Goal: Task Accomplishment & Management: Complete application form

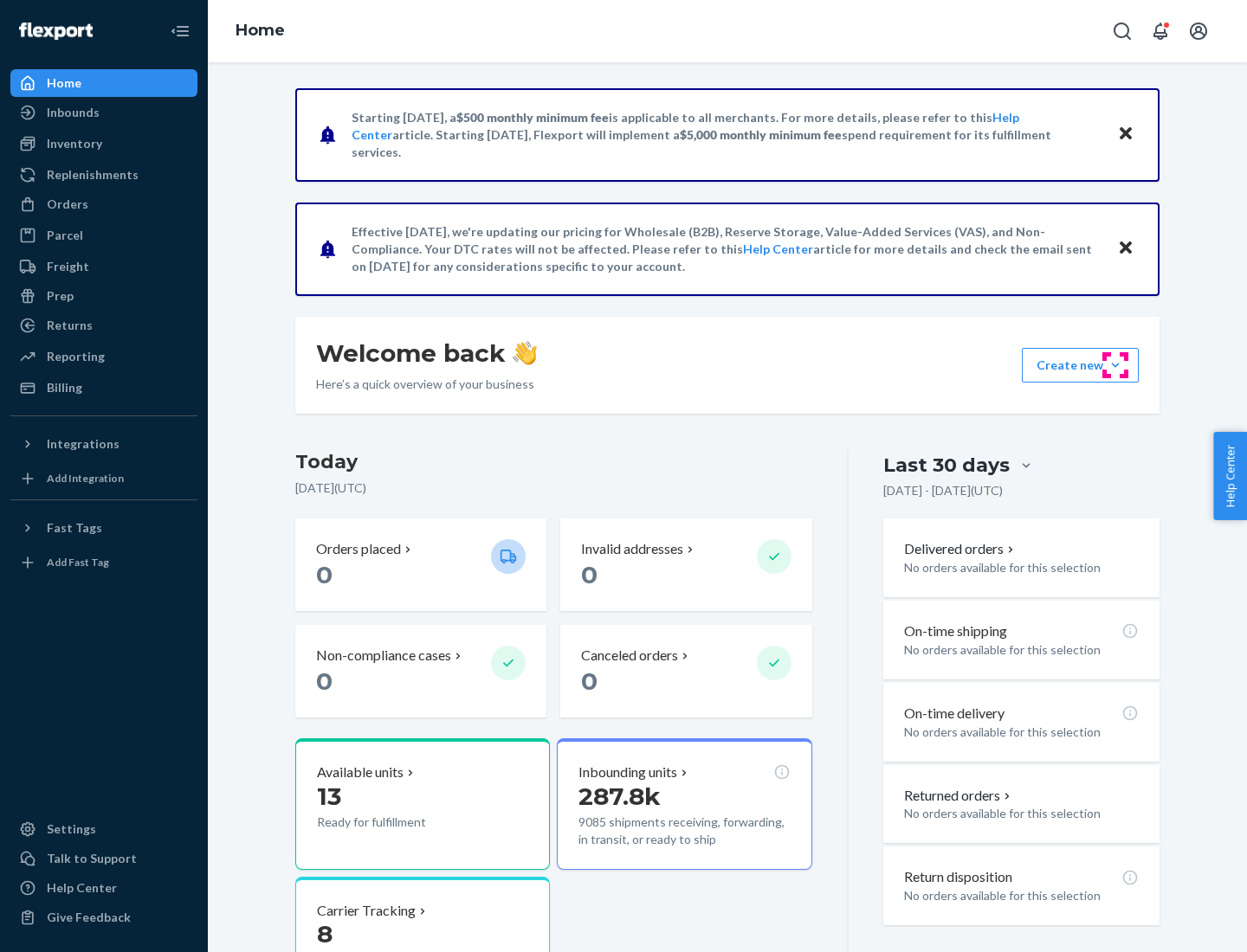
click at [1115, 365] on button "Create new Create new inbound Create new order Create new product" at bounding box center [1079, 365] width 116 height 35
click at [104, 112] on div "Inbounds" at bounding box center [104, 112] width 183 height 25
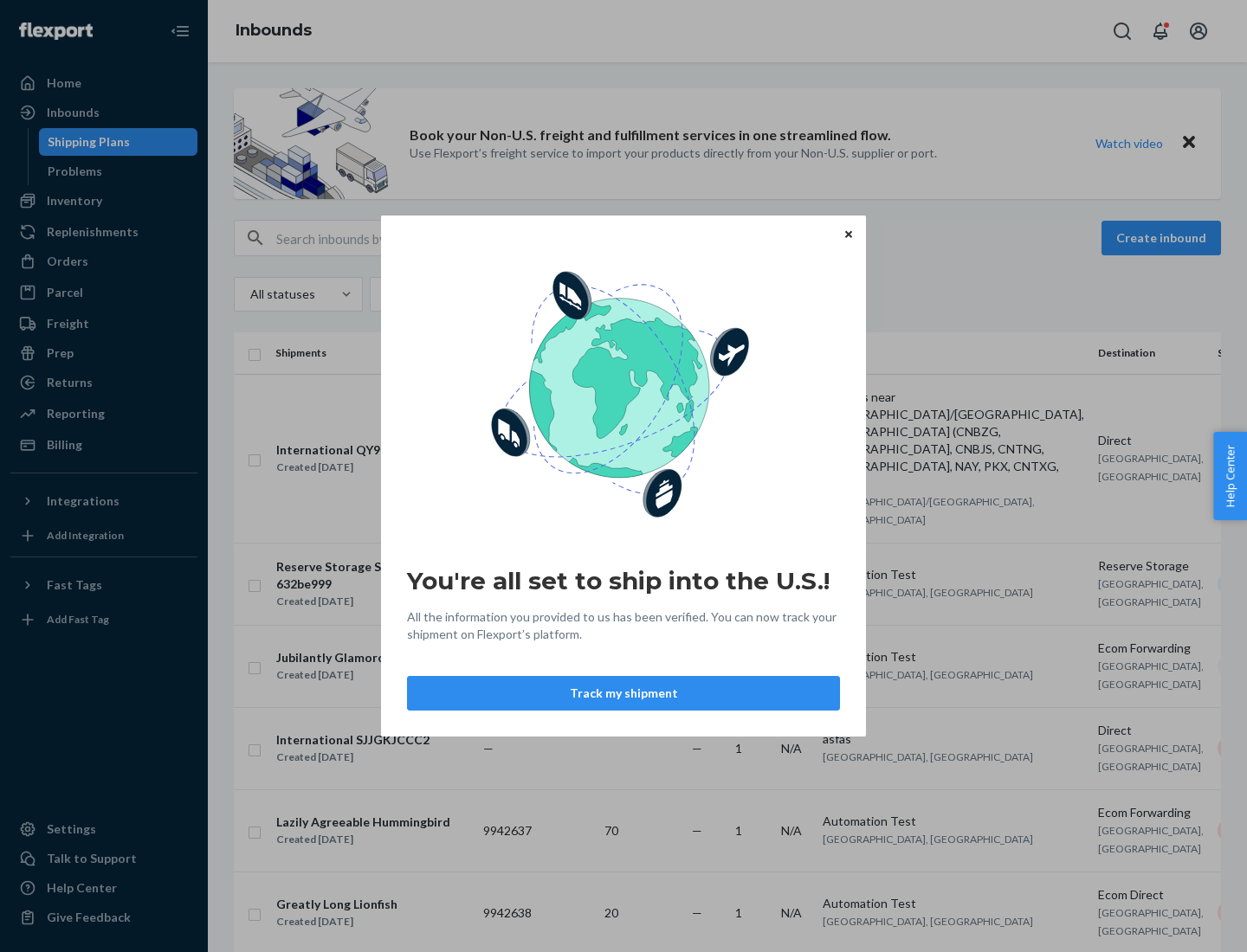
click at [624, 694] on button "Track my shipment" at bounding box center [623, 693] width 433 height 35
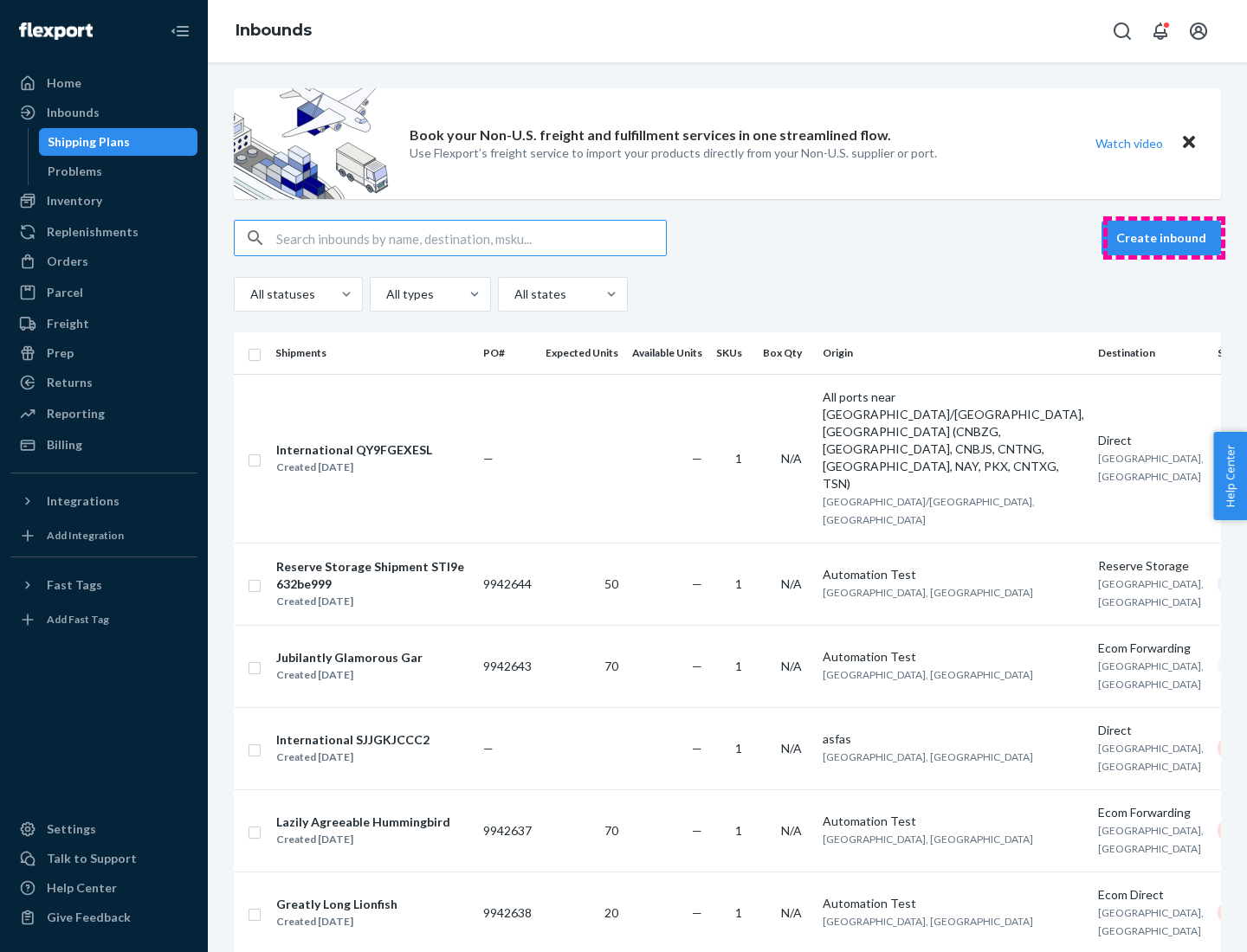
click at [1163, 238] on button "Create inbound" at bounding box center [1160, 238] width 119 height 35
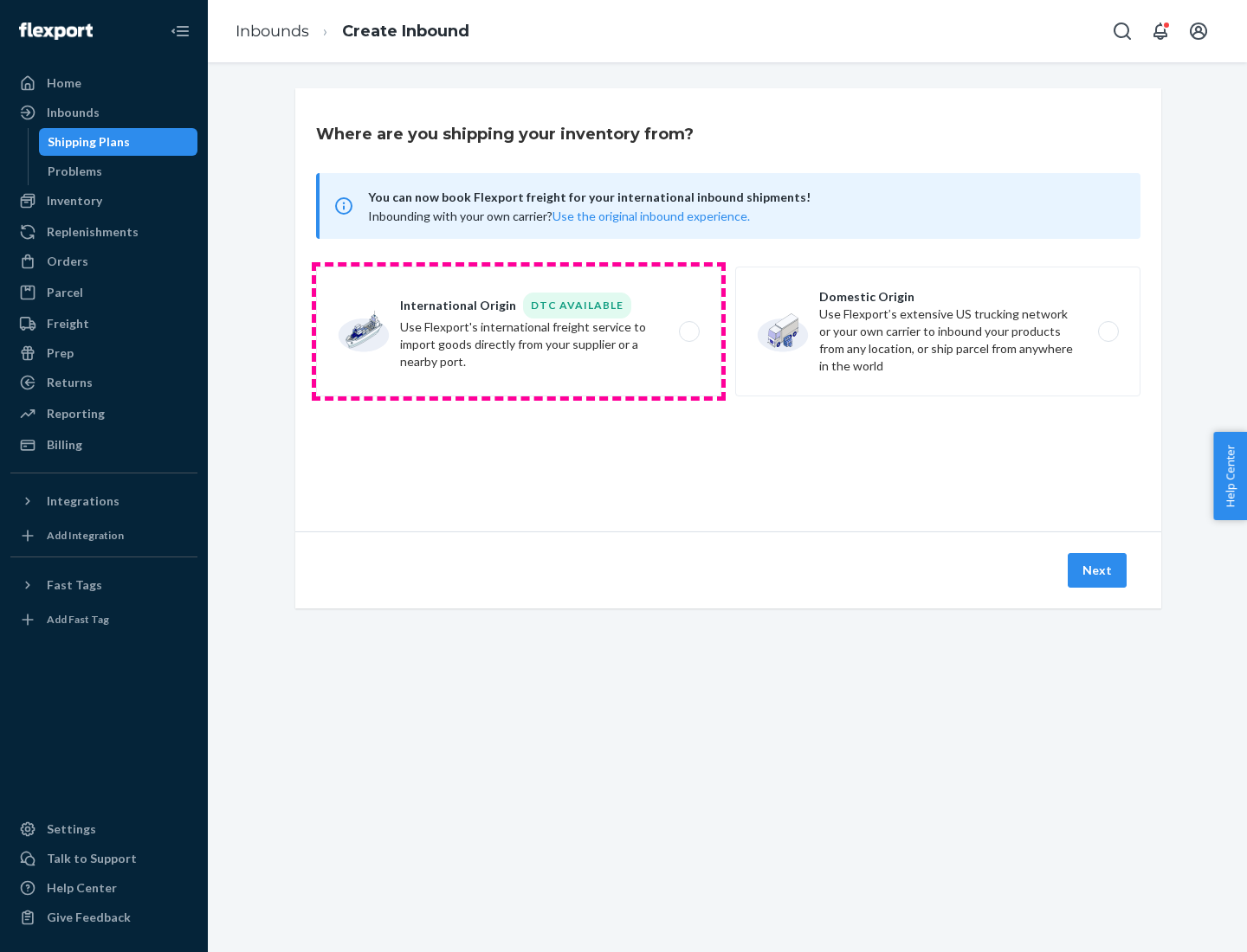
click at [519, 331] on label "International Origin DTC Available Use Flexport's international freight service…" at bounding box center [518, 331] width 405 height 130
click at [689, 331] on input "International Origin DTC Available Use Flexport's international freight service…" at bounding box center [694, 331] width 11 height 11
radio input "true"
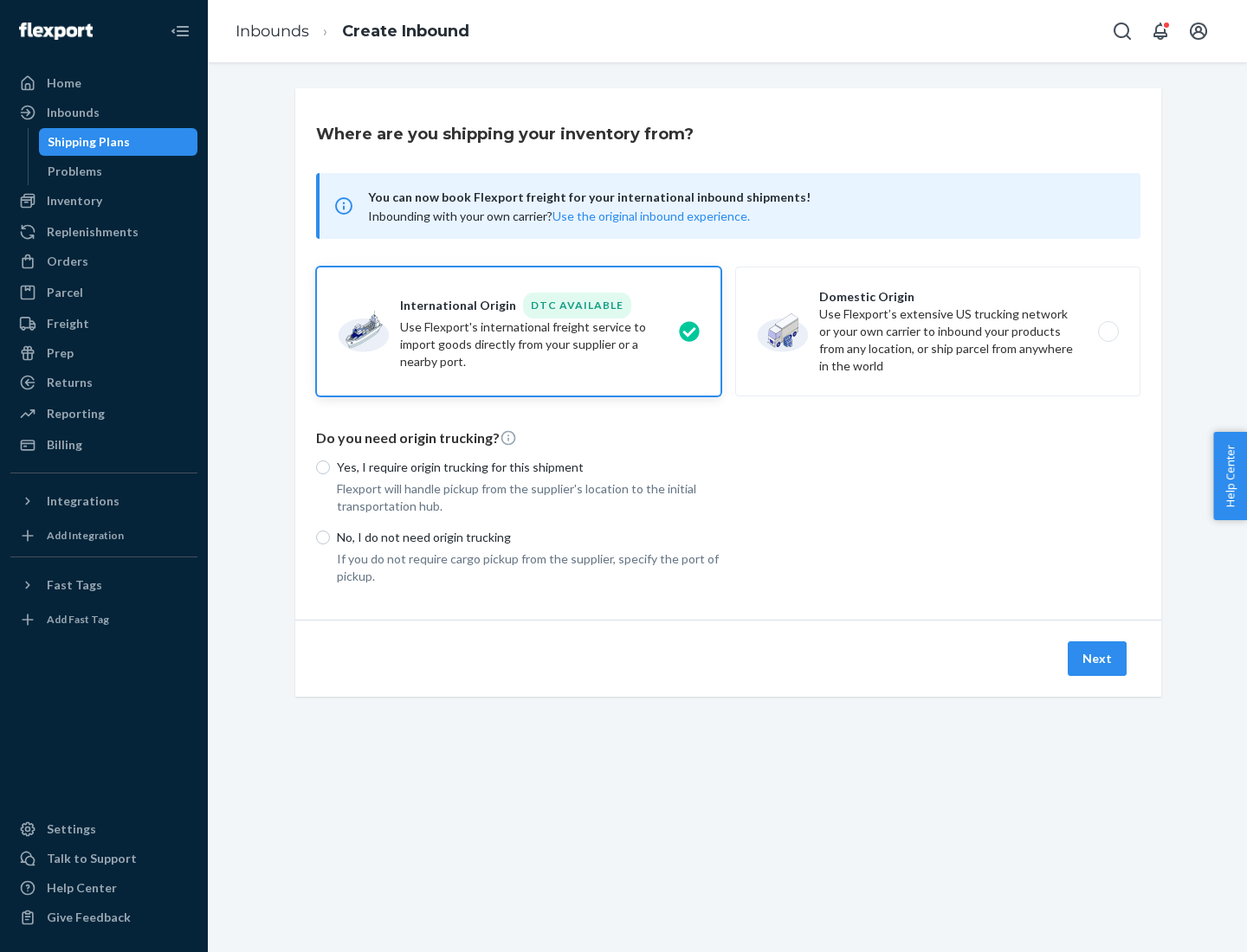
click at [529, 537] on p "No, I do not need origin trucking" at bounding box center [529, 538] width 385 height 18
click at [330, 537] on input "No, I do not need origin trucking" at bounding box center [323, 538] width 14 height 14
radio input "true"
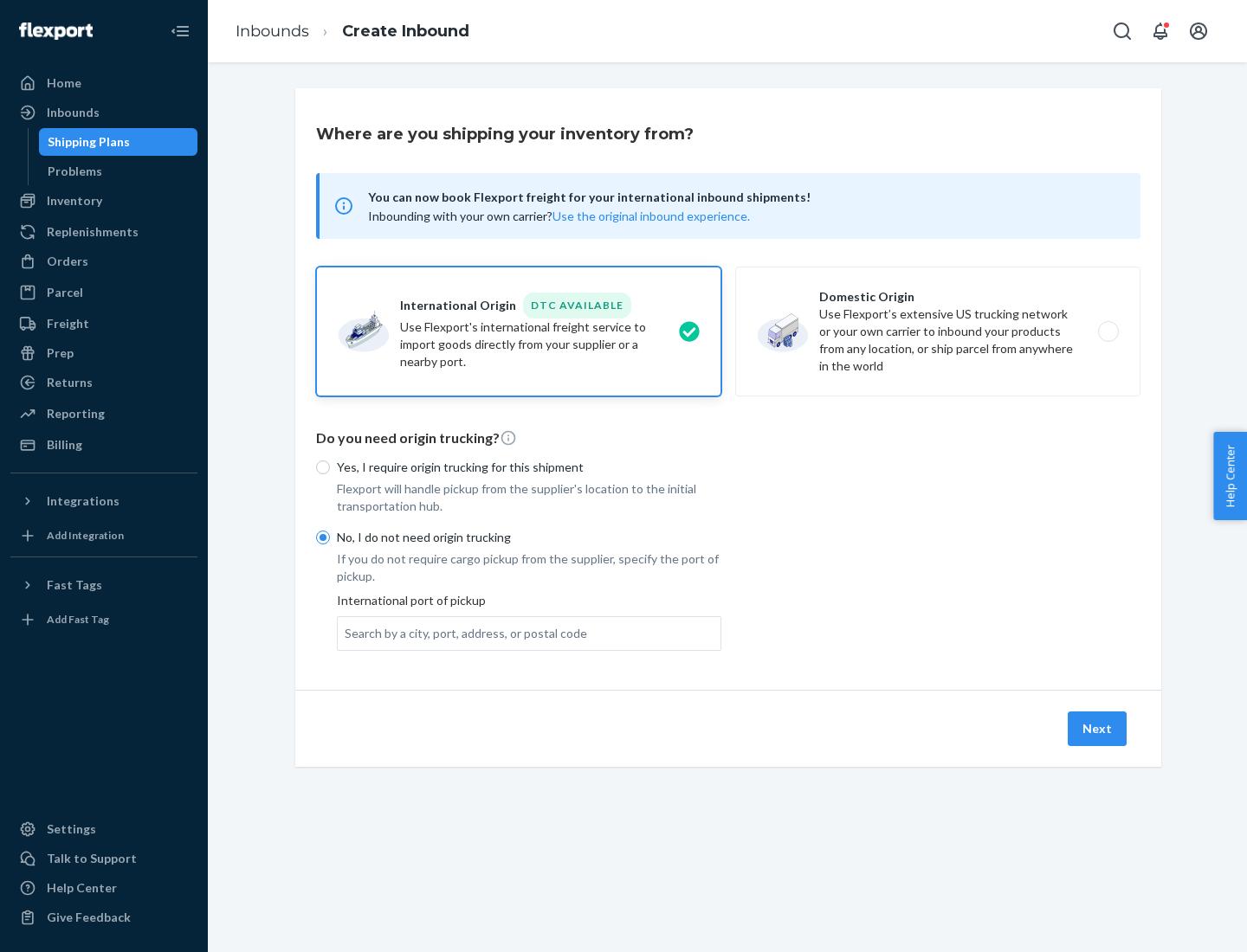
click at [462, 632] on div "Search by a city, port, address, or postal code" at bounding box center [466, 634] width 243 height 18
click at [346, 632] on input "Search by a city, port, address, or postal code" at bounding box center [345, 634] width 2 height 18
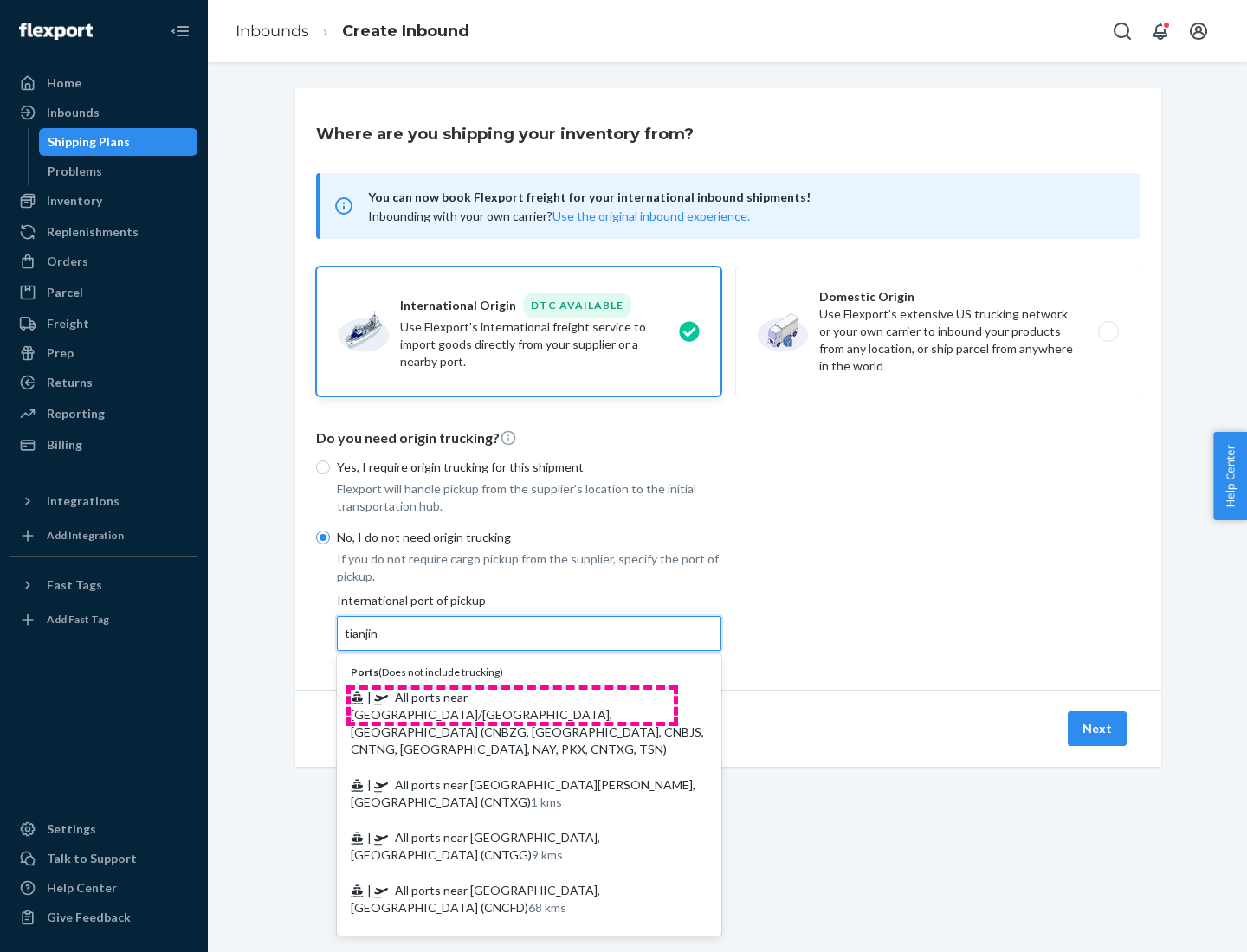
click at [512, 696] on span "| All ports near [GEOGRAPHIC_DATA]/[GEOGRAPHIC_DATA], [GEOGRAPHIC_DATA] (CNBZG,…" at bounding box center [527, 723] width 353 height 67
click at [380, 642] on input "tianjin" at bounding box center [362, 634] width 36 height 18
type input "All ports near [GEOGRAPHIC_DATA]/[GEOGRAPHIC_DATA], [GEOGRAPHIC_DATA] (CNBZG, […"
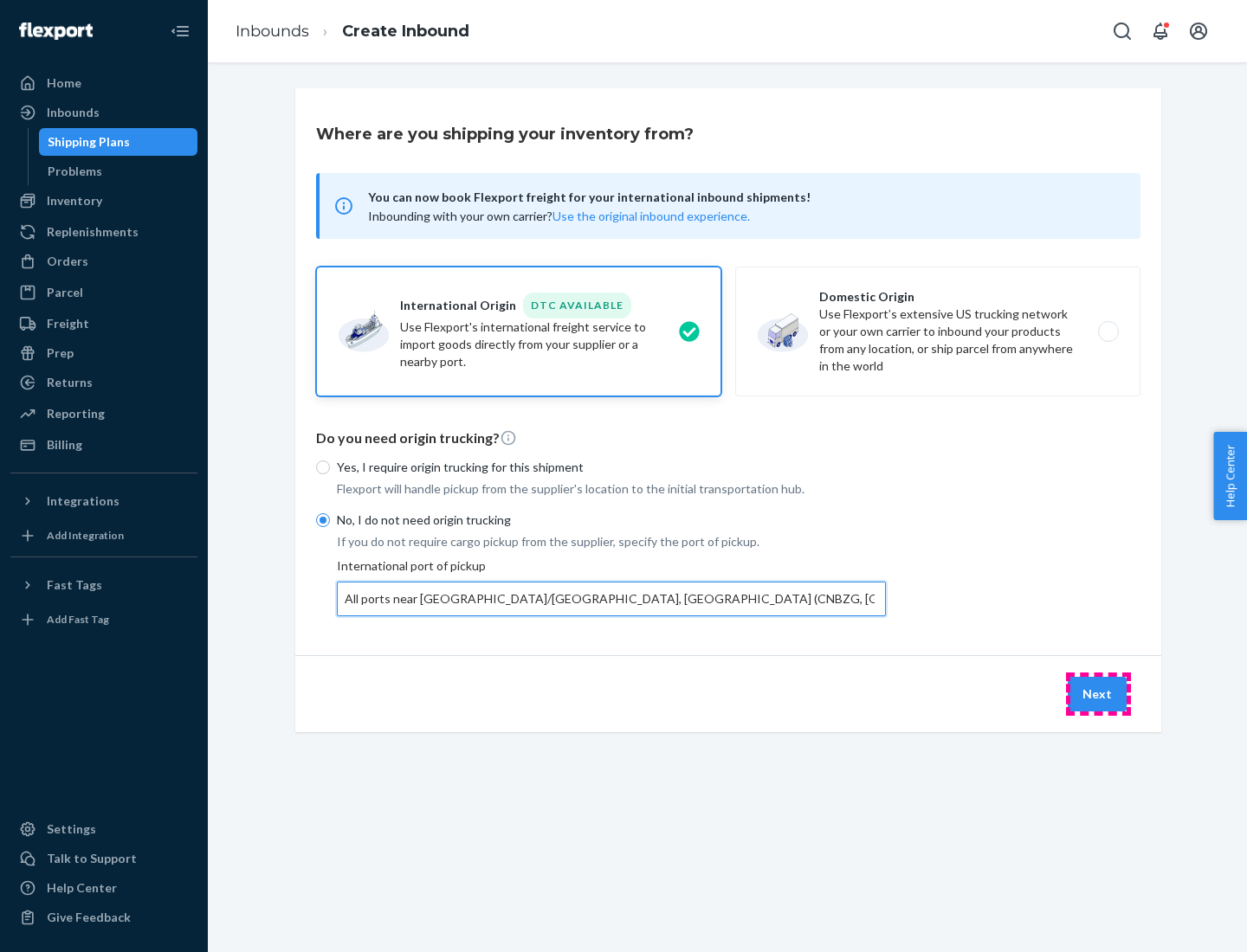
click at [1098, 694] on button "Next" at bounding box center [1097, 694] width 59 height 35
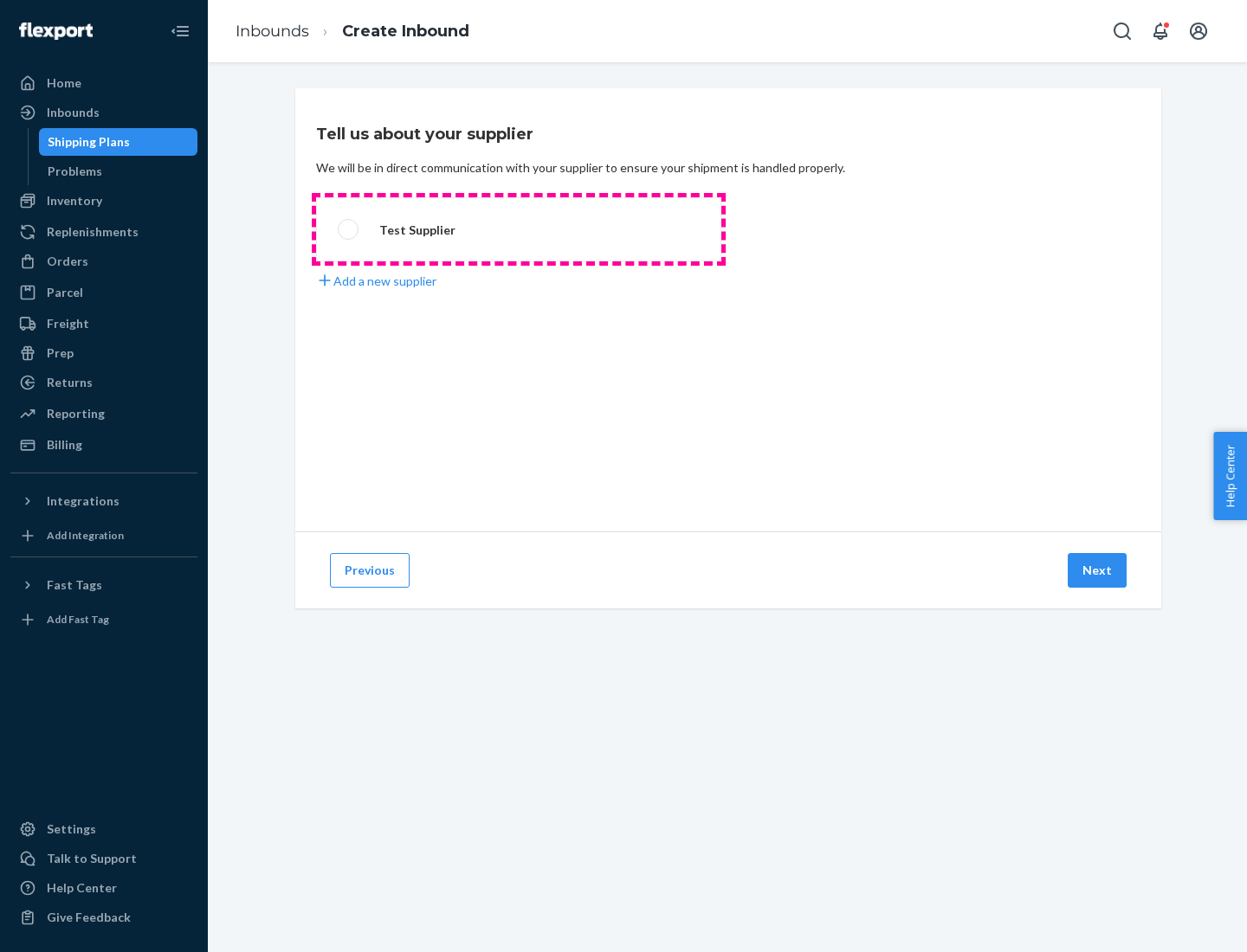
click at [519, 230] on label "Test Supplier" at bounding box center [518, 229] width 405 height 64
click at [349, 230] on input "Test Supplier" at bounding box center [342, 229] width 11 height 11
radio input "true"
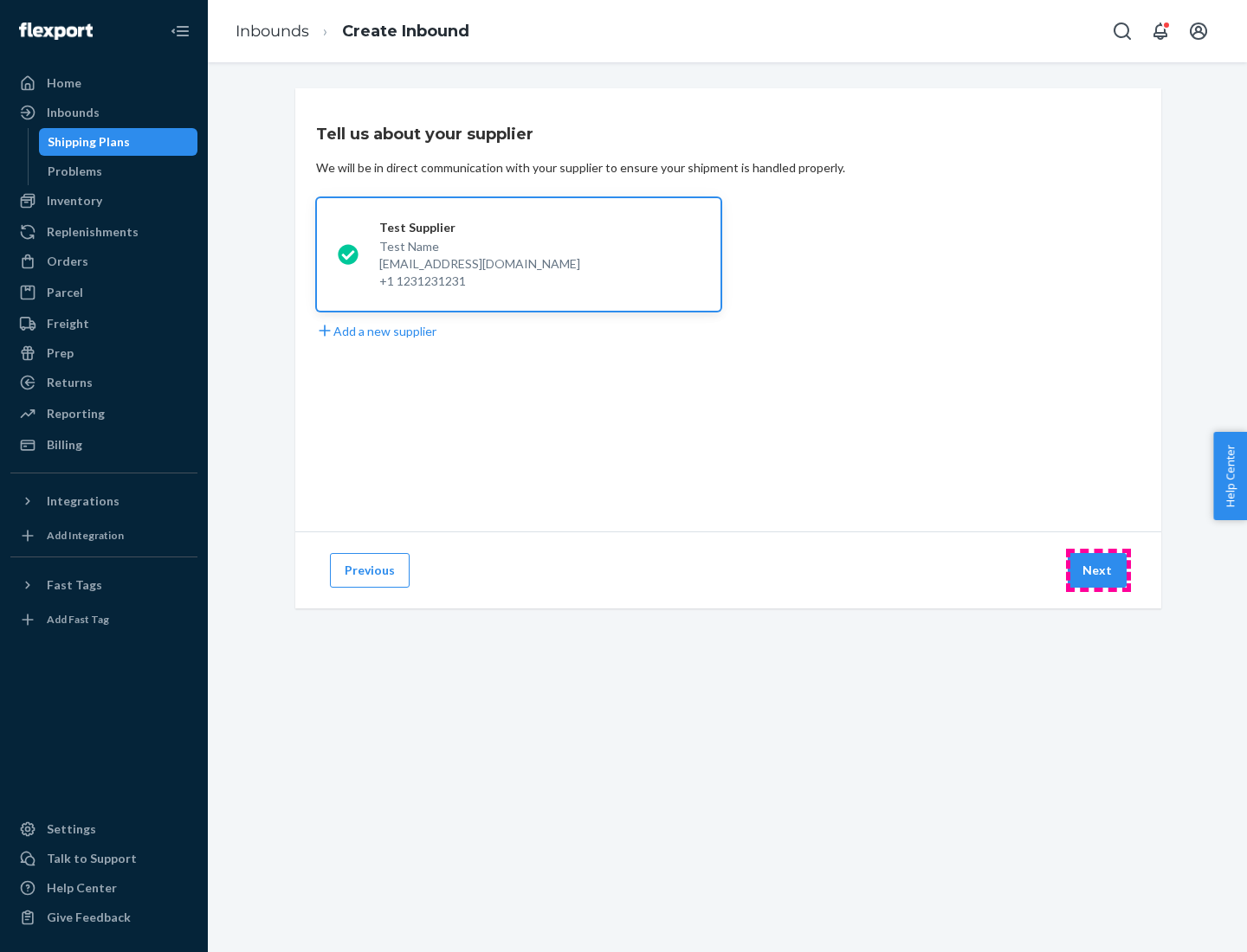
click at [1098, 570] on button "Next" at bounding box center [1097, 570] width 59 height 35
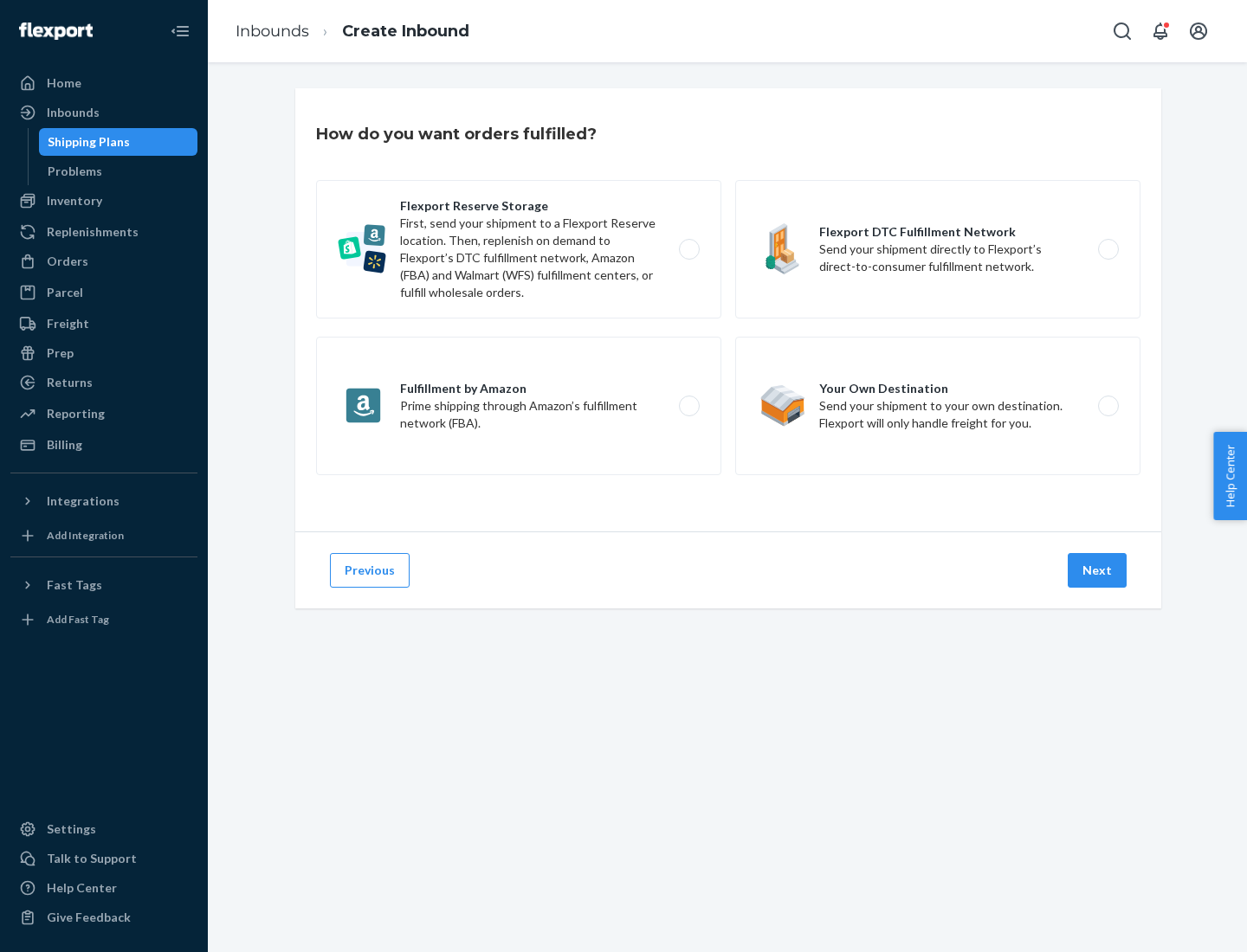
click at [519, 250] on label "Flexport Reserve Storage First, send your shipment to a Flexport Reserve locati…" at bounding box center [518, 250] width 405 height 138
click at [689, 250] on input "Flexport Reserve Storage First, send your shipment to a Flexport Reserve locati…" at bounding box center [694, 249] width 11 height 11
radio input "true"
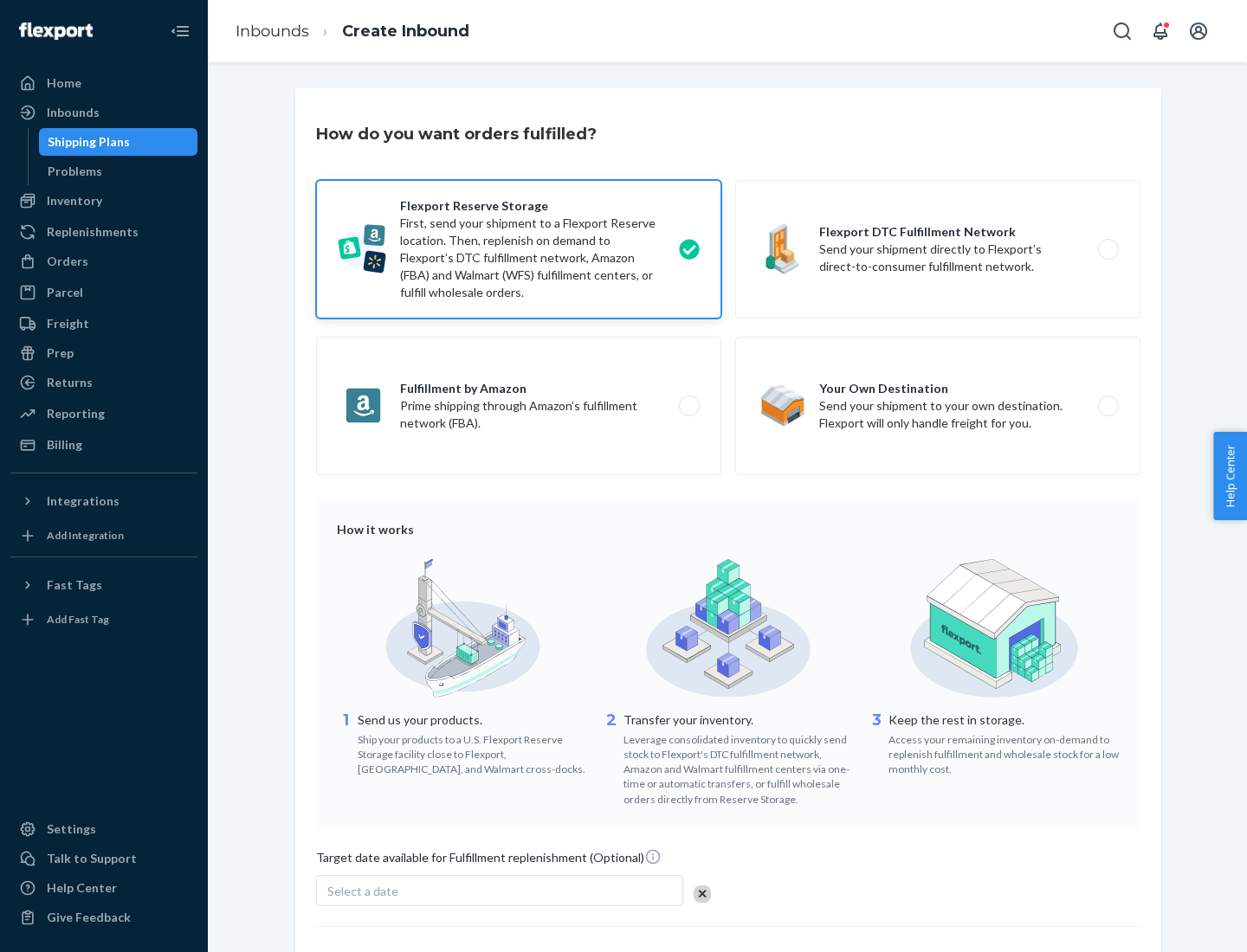
scroll to position [142, 0]
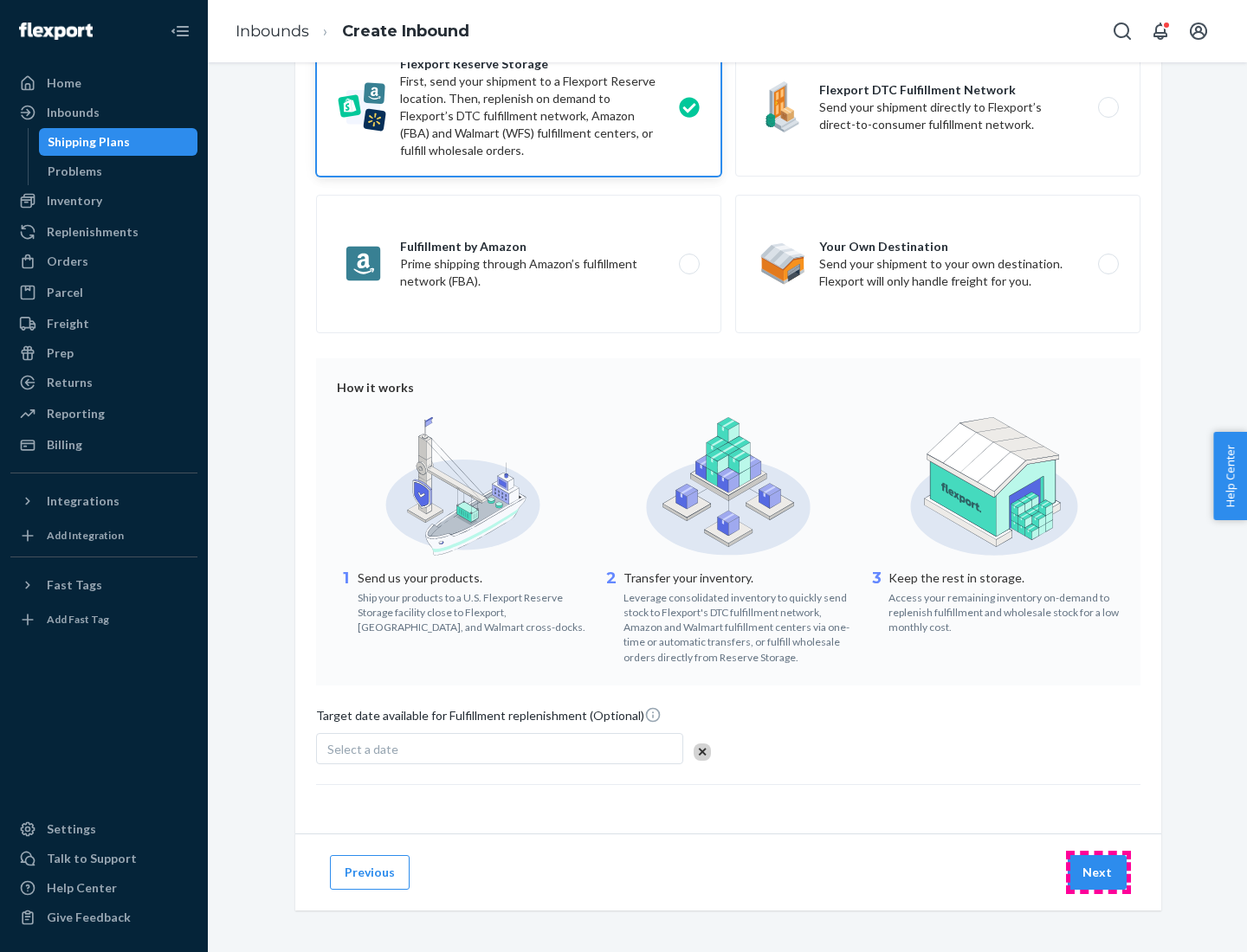
click at [1098, 872] on button "Next" at bounding box center [1097, 872] width 59 height 35
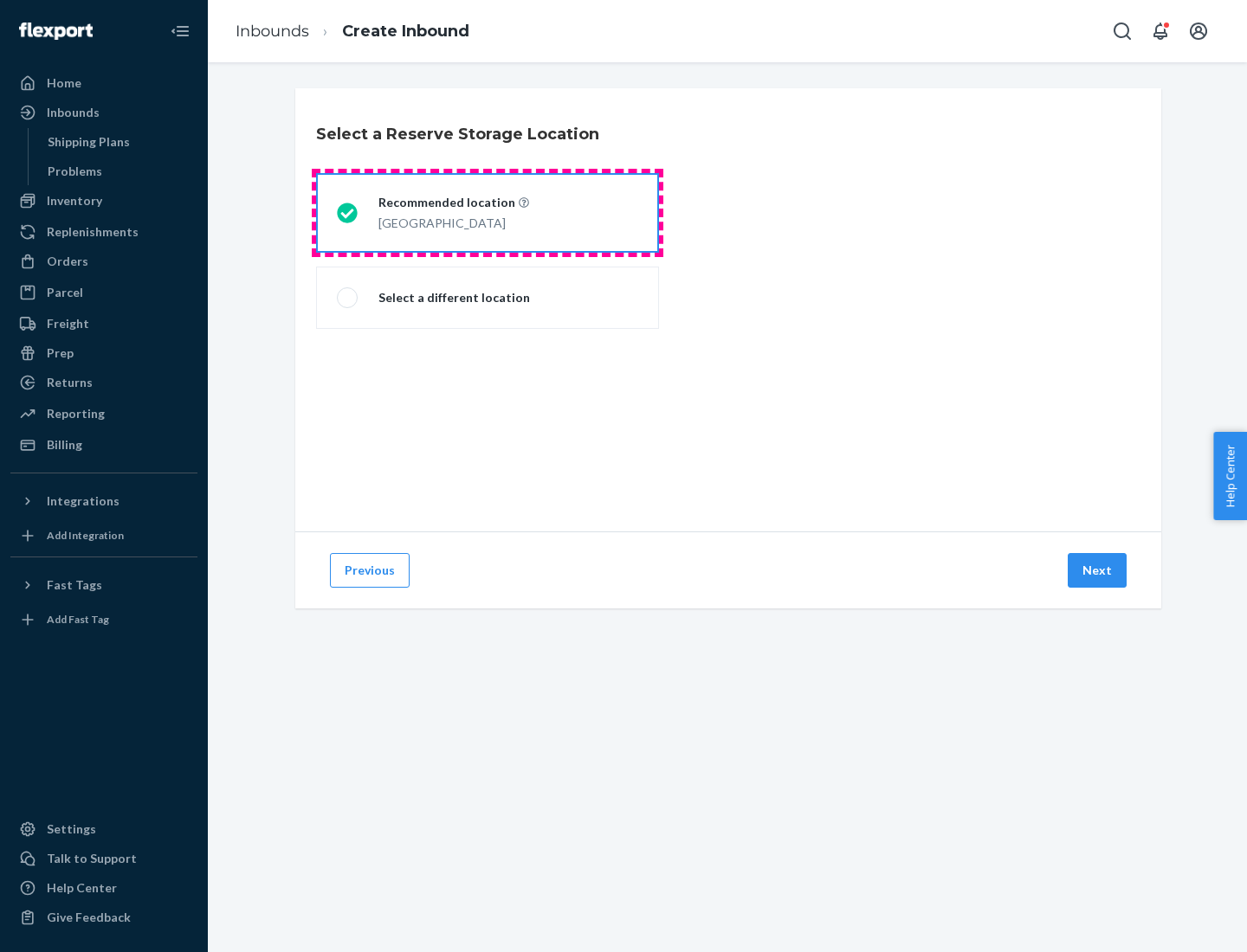
click at [487, 213] on div "[GEOGRAPHIC_DATA]" at bounding box center [453, 221] width 151 height 21
click at [348, 213] on input "Recommended location [GEOGRAPHIC_DATA]" at bounding box center [341, 213] width 11 height 11
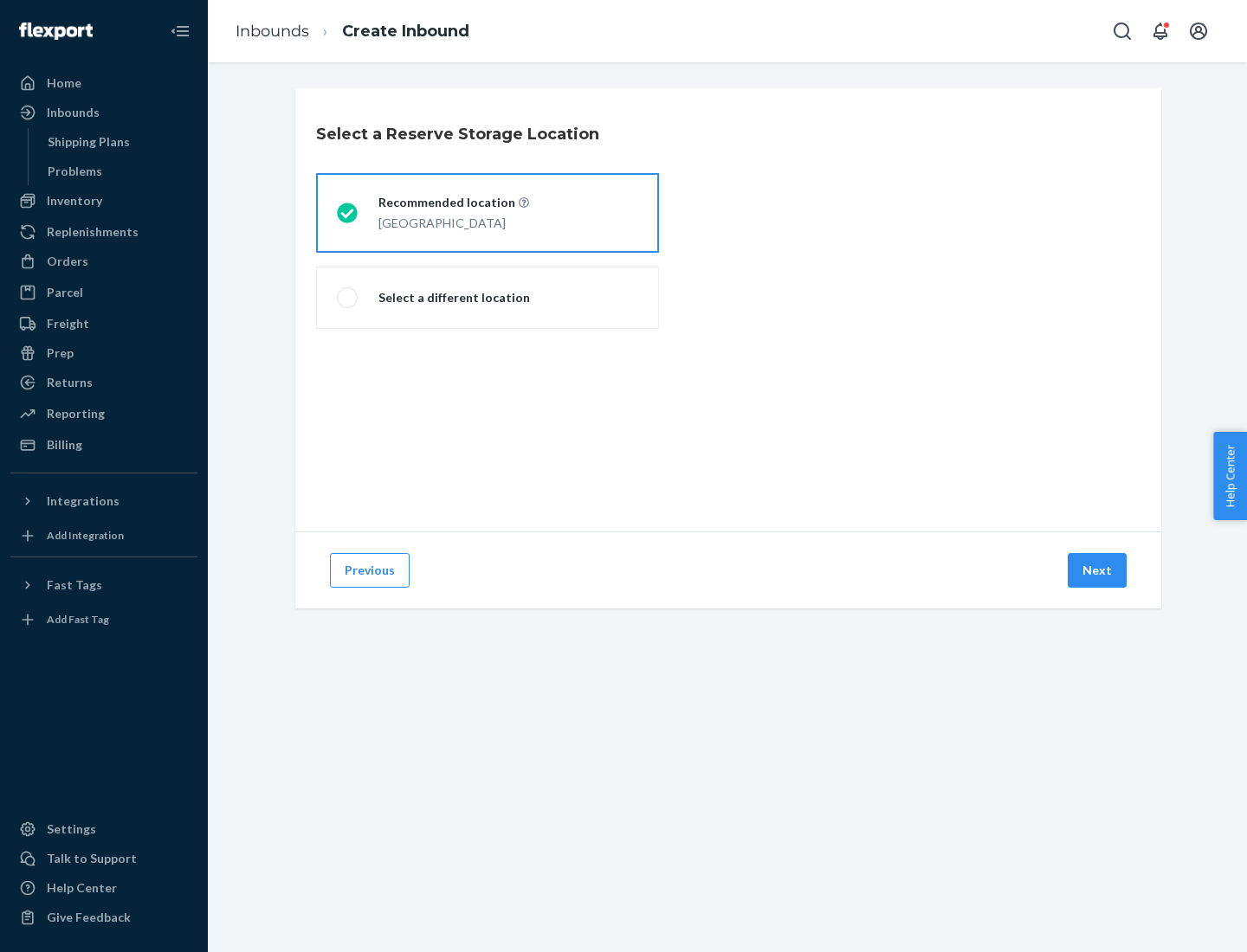
click at [1098, 570] on button "Next" at bounding box center [1097, 570] width 59 height 35
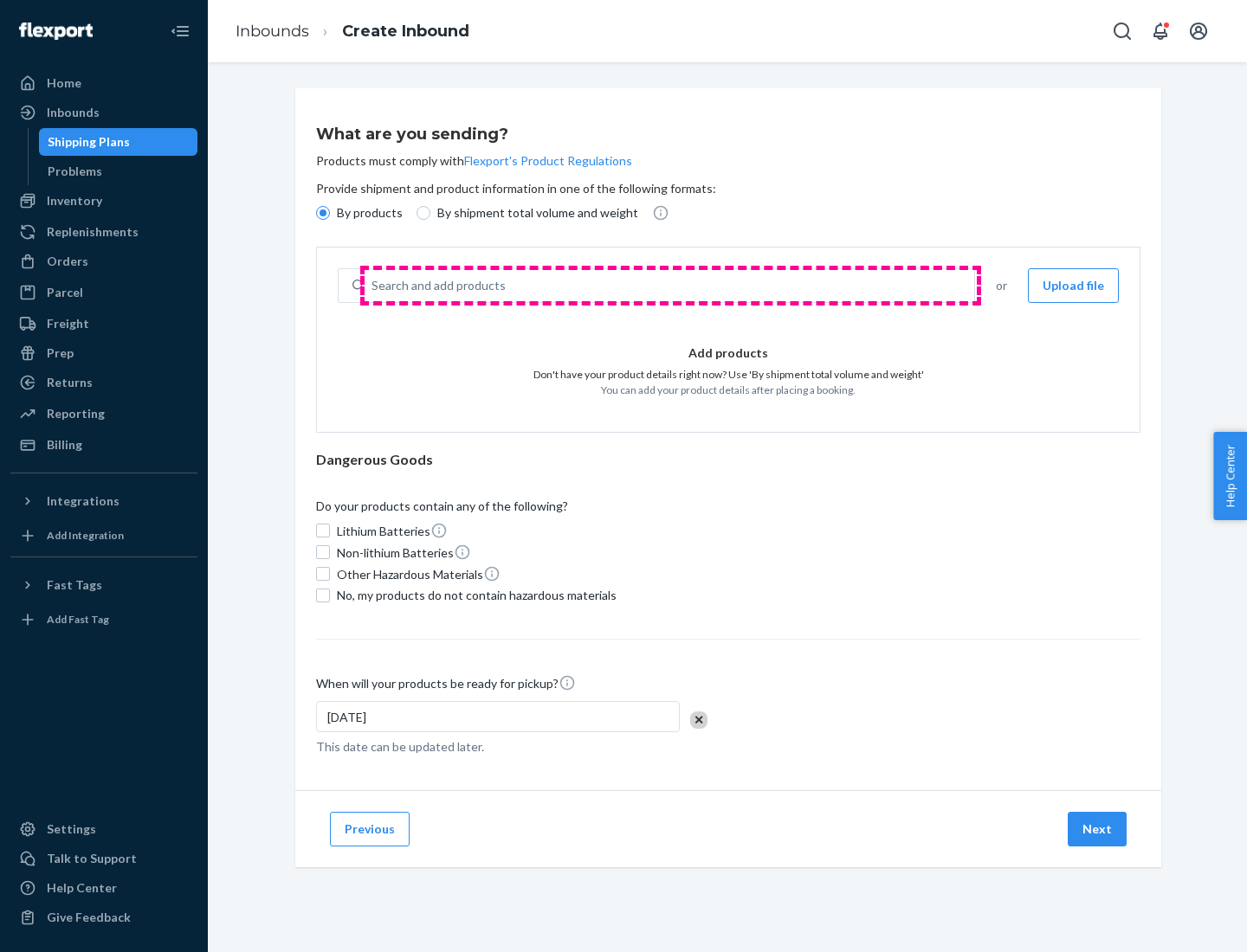
click at [670, 286] on div "Search and add products" at bounding box center [669, 286] width 610 height 32
click at [373, 286] on input "Search and add products" at bounding box center [372, 286] width 2 height 18
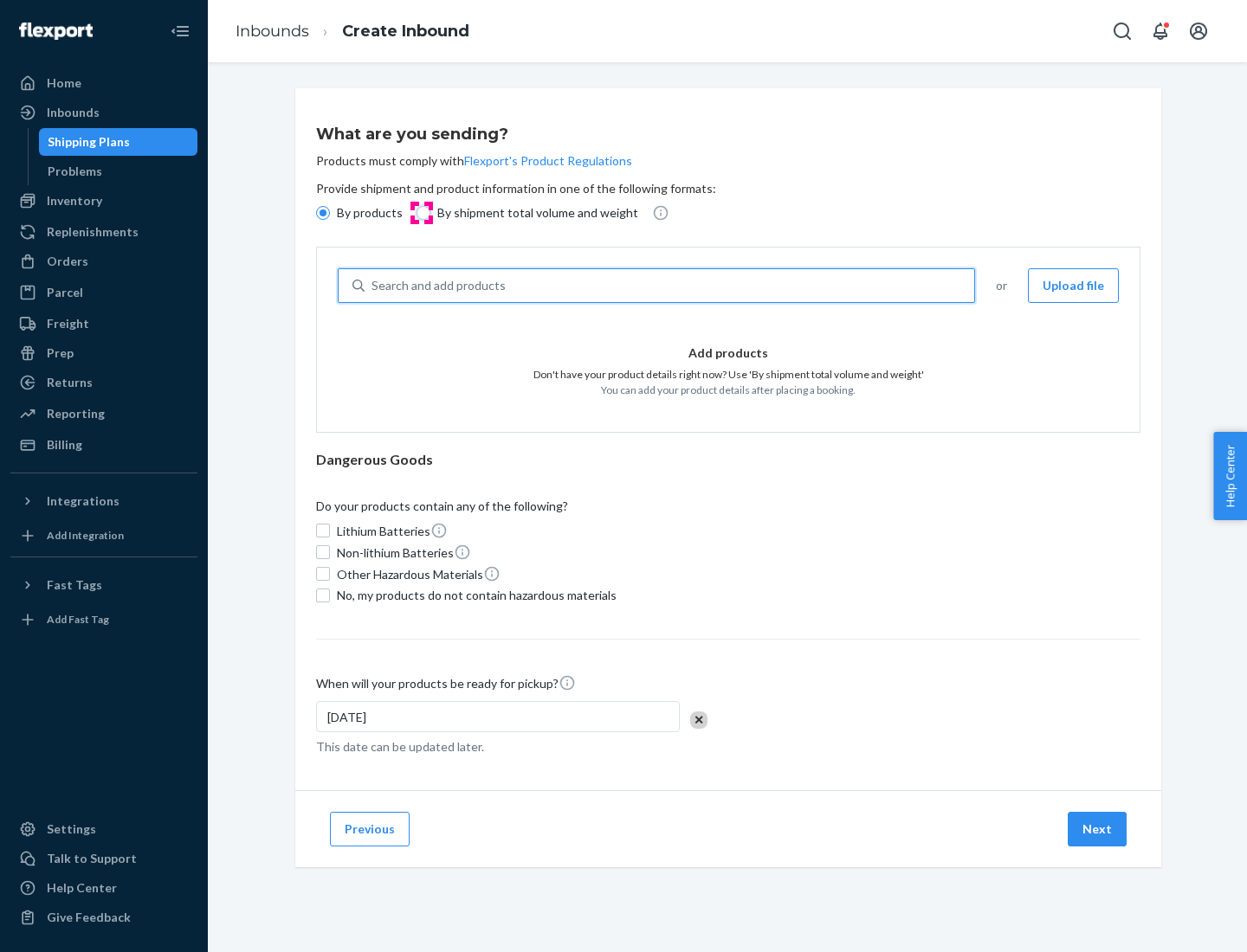
click at [420, 213] on input "By shipment total volume and weight" at bounding box center [423, 213] width 14 height 14
radio input "true"
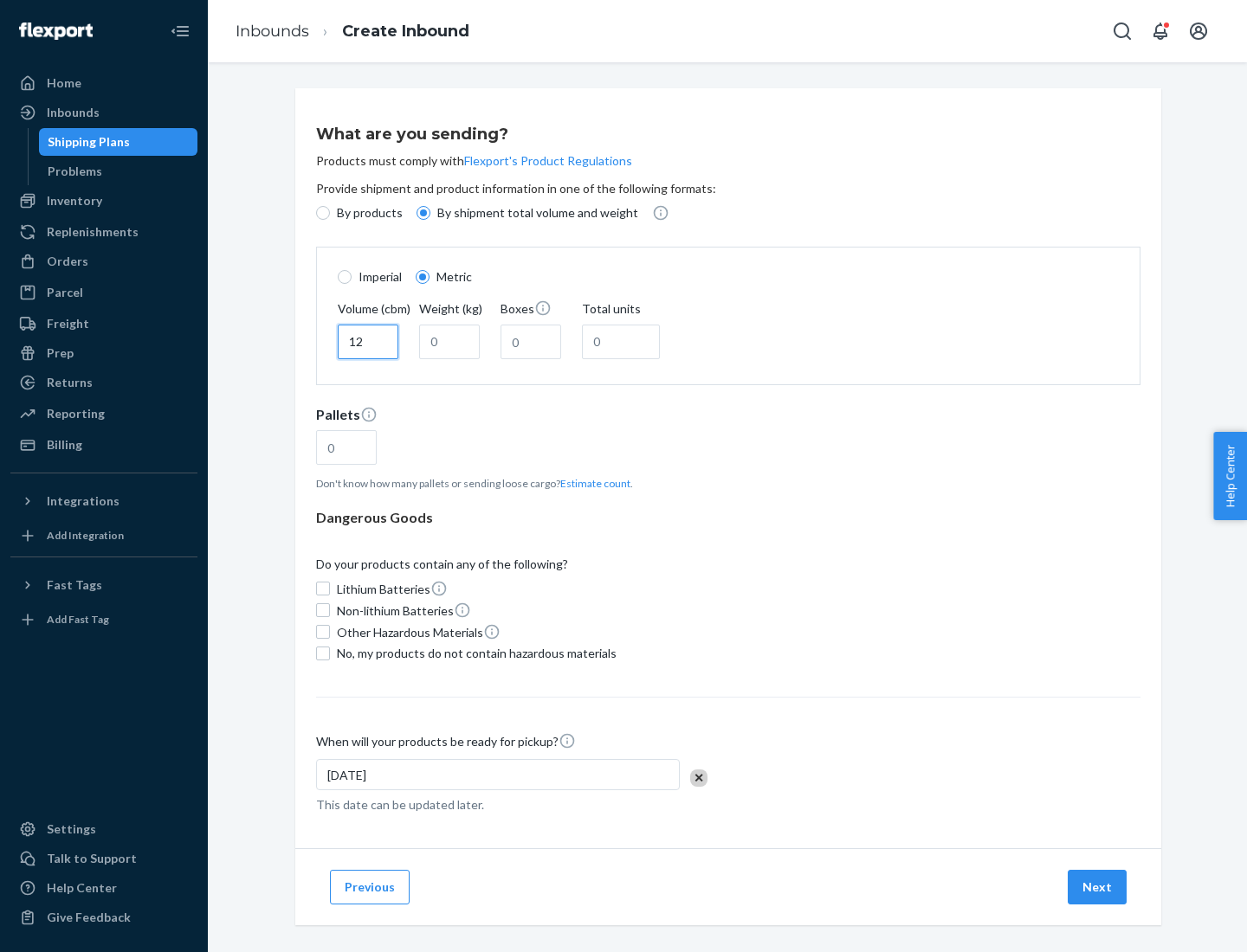
type input "12"
type input "22"
type input "222"
type input "121"
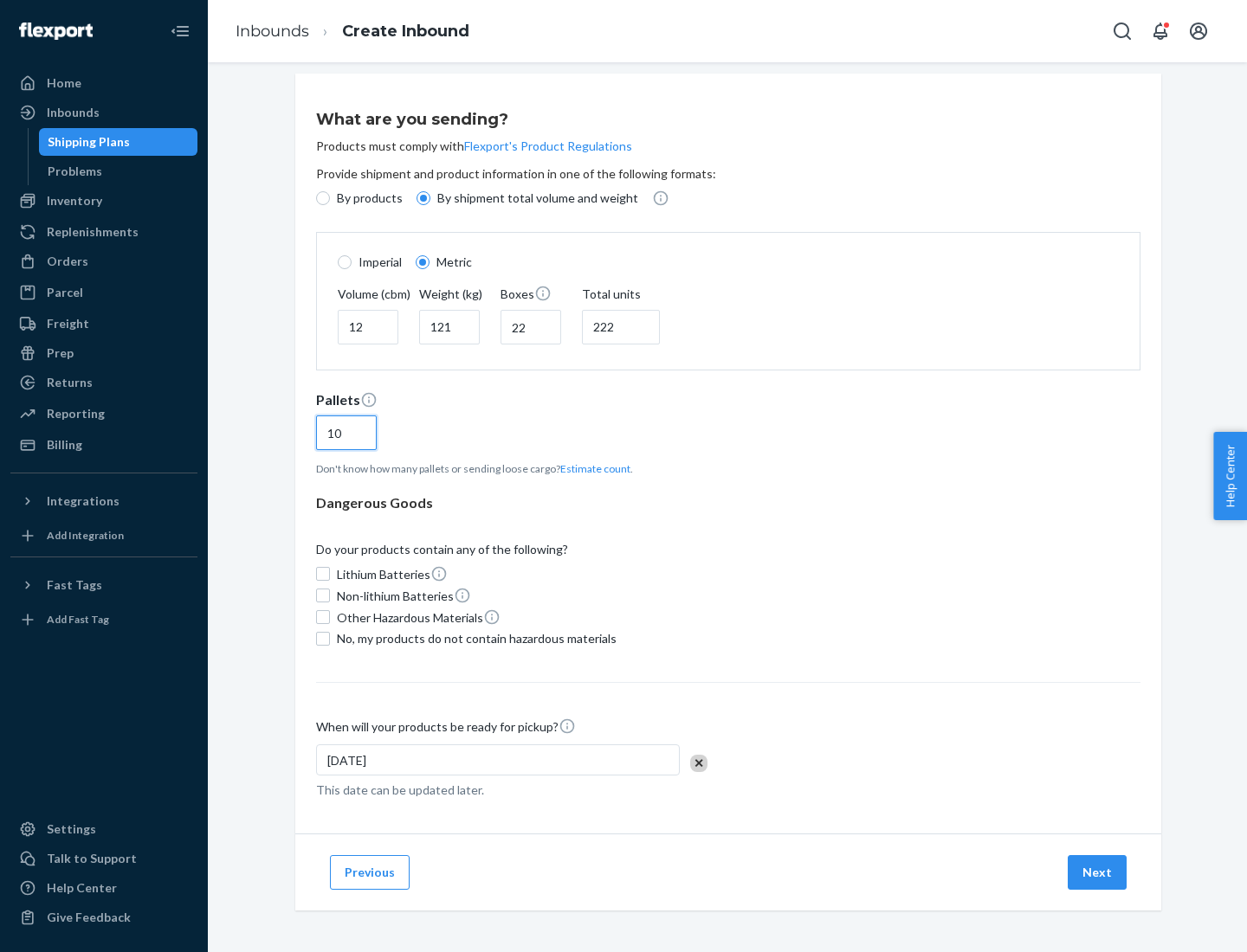
type input "10"
click at [474, 638] on span "No, my products do not contain hazardous materials" at bounding box center [476, 639] width 279 height 18
click at [330, 638] on input "No, my products do not contain hazardous materials" at bounding box center [323, 639] width 14 height 14
checkbox input "true"
click at [1098, 872] on button "Next" at bounding box center [1097, 872] width 59 height 35
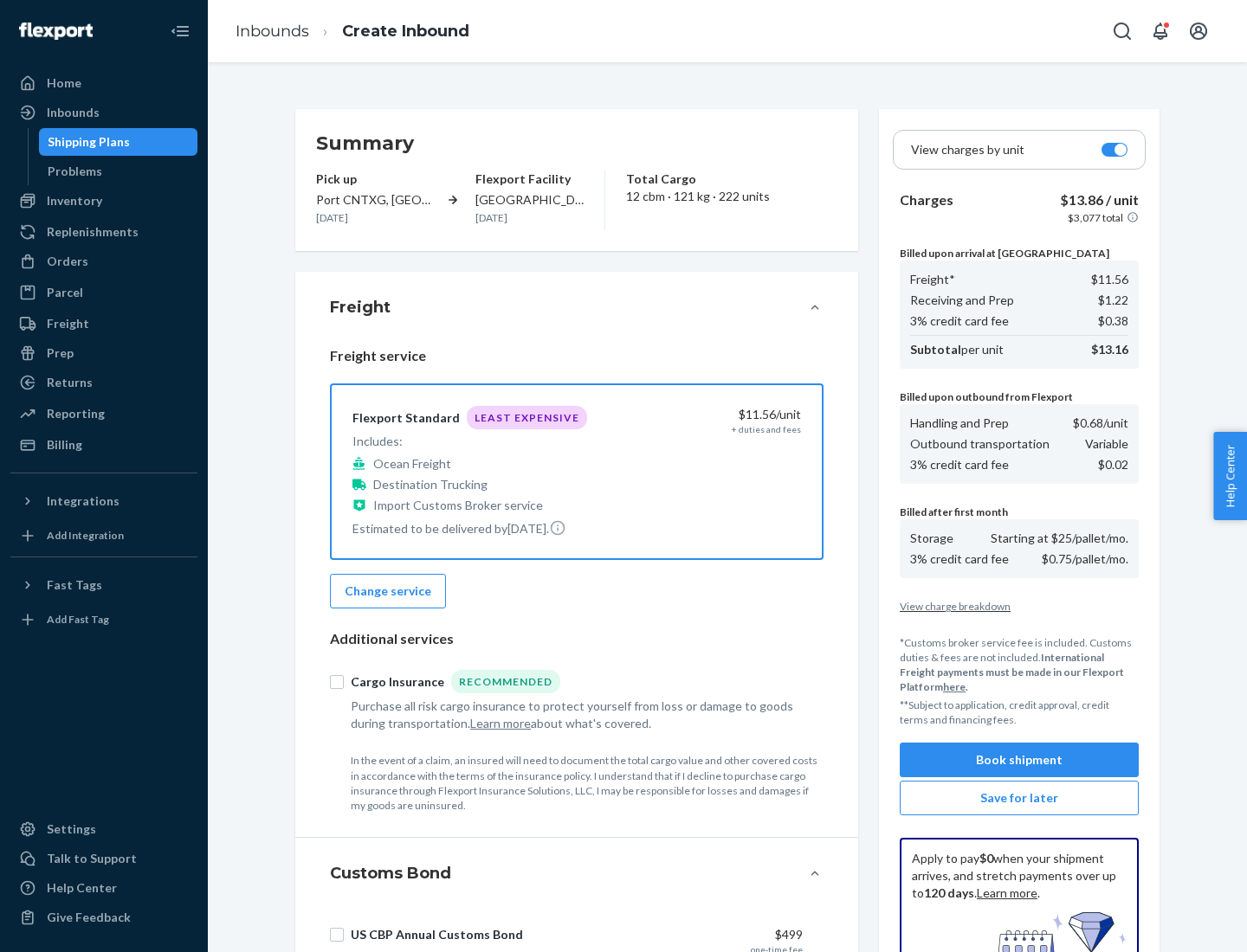
scroll to position [253, 0]
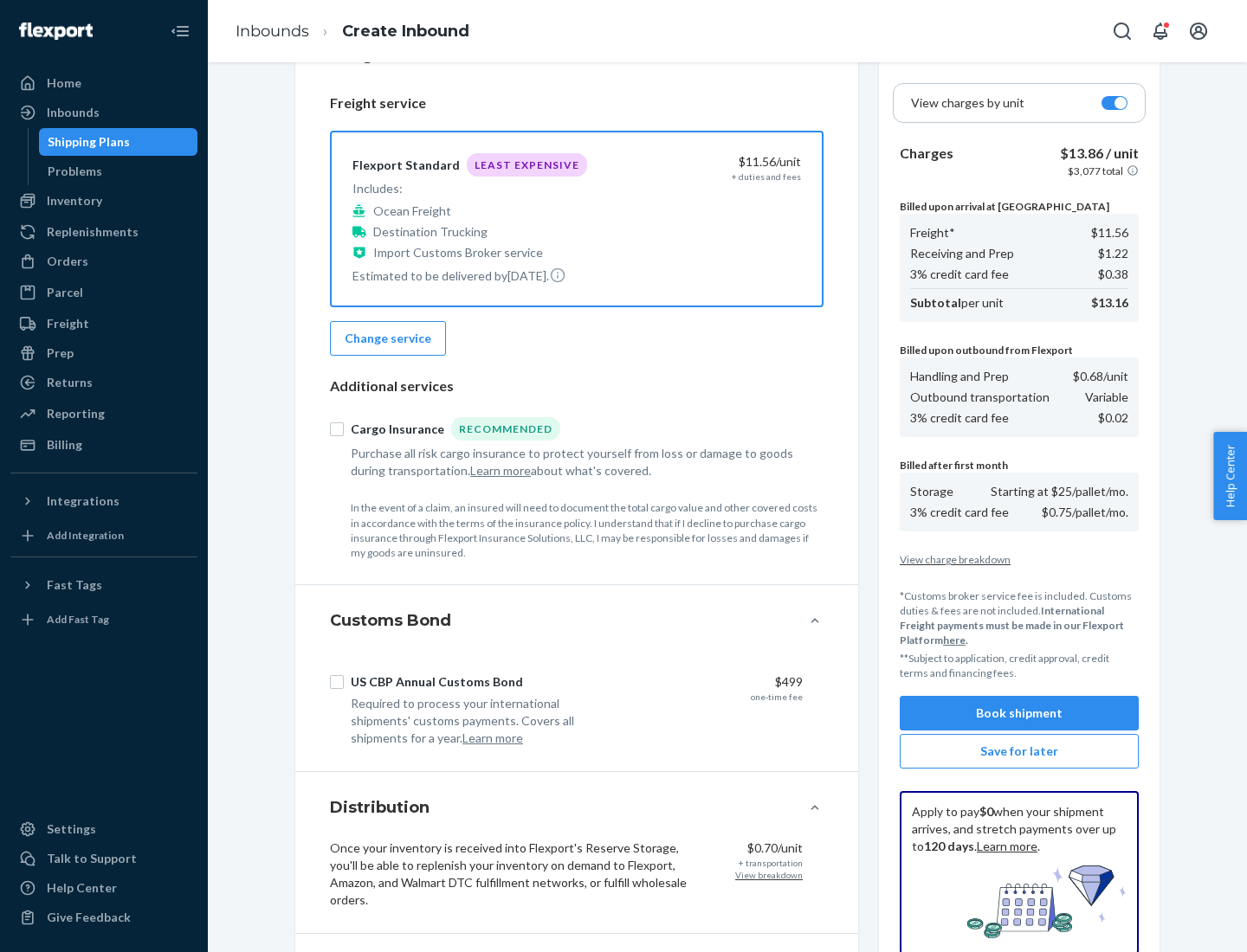
click at [1019, 713] on button "Book shipment" at bounding box center [1019, 712] width 239 height 35
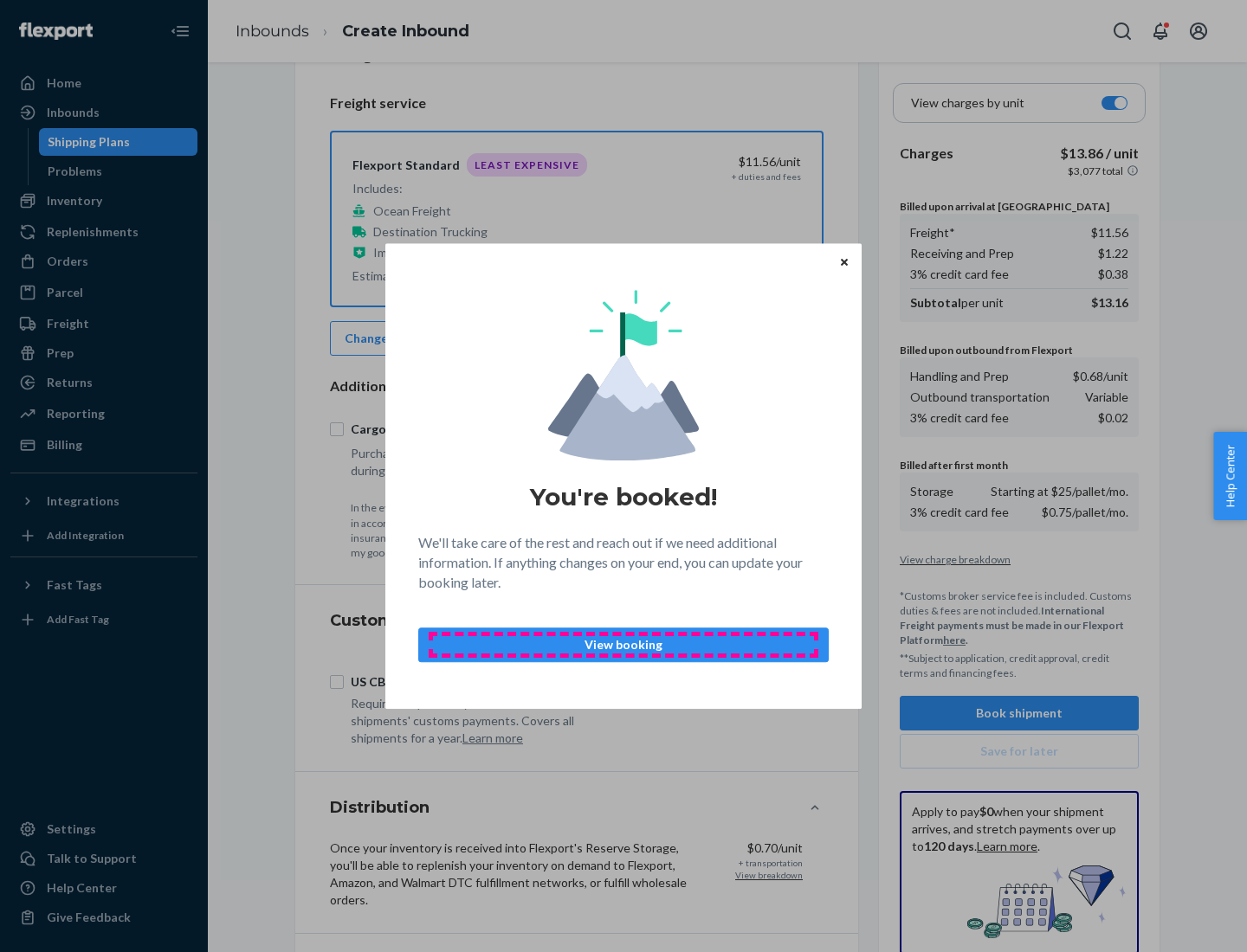
click at [624, 644] on p "View booking" at bounding box center [624, 645] width 381 height 18
